Goal: Task Accomplishment & Management: Manage account settings

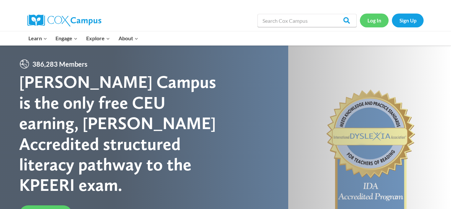
click at [378, 21] on link "Log In" at bounding box center [374, 21] width 29 height 14
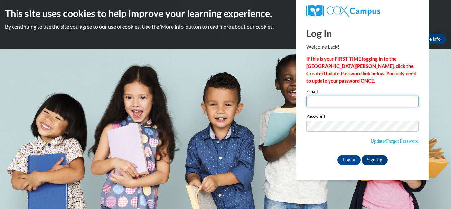
click at [348, 99] on input "Email" at bounding box center [362, 101] width 112 height 11
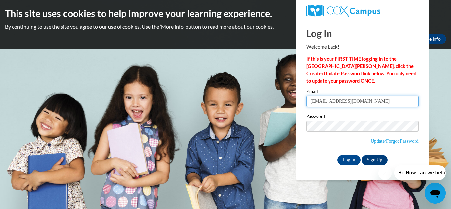
type input "[EMAIL_ADDRESS][DOMAIN_NAME]"
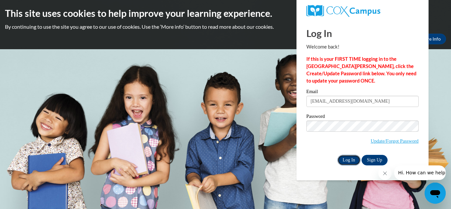
click at [343, 160] on input "Log In" at bounding box center [348, 160] width 23 height 11
